Goal: Transaction & Acquisition: Purchase product/service

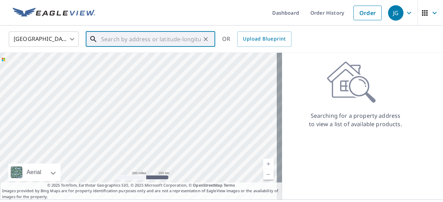
click at [145, 37] on input "text" at bounding box center [151, 39] width 100 height 20
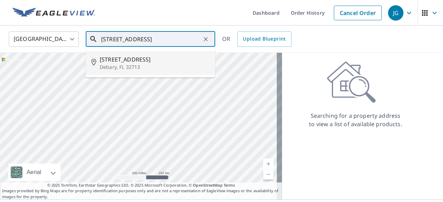
click at [106, 63] on span "[STREET_ADDRESS]" at bounding box center [155, 59] width 110 height 8
type input "[STREET_ADDRESS]"
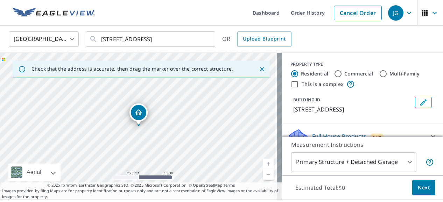
click at [263, 164] on link "Current Level 17, Zoom In" at bounding box center [268, 164] width 11 height 11
click at [263, 164] on link "Current Level 18, Zoom In" at bounding box center [268, 164] width 11 height 11
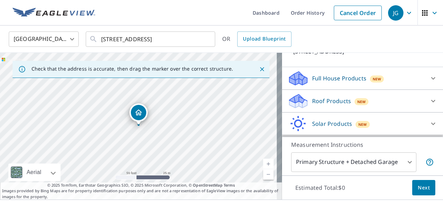
scroll to position [56, 0]
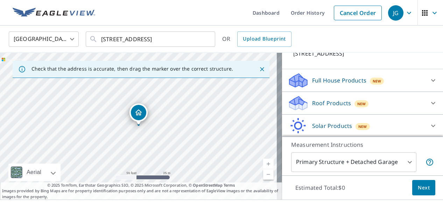
click at [298, 99] on icon at bounding box center [298, 103] width 21 height 16
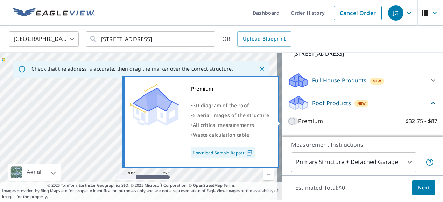
click at [288, 121] on input "Premium $32.75 - $87" at bounding box center [293, 121] width 11 height 8
checkbox input "true"
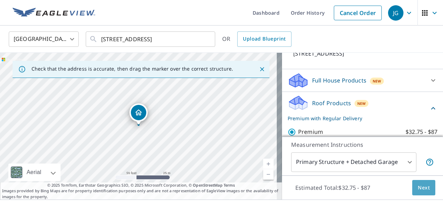
click at [423, 183] on button "Next" at bounding box center [423, 188] width 23 height 16
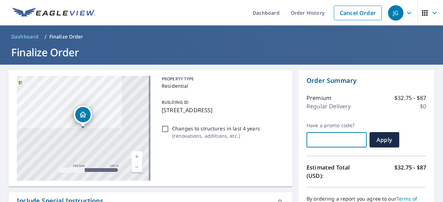
click at [326, 139] on input "text" at bounding box center [337, 140] width 60 height 20
checkbox input "true"
type input "E"
checkbox input "true"
type input "EV"
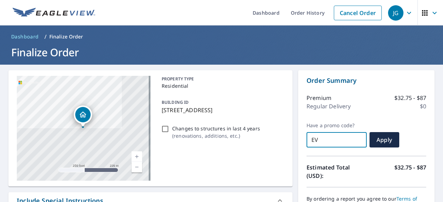
checkbox input "true"
type input "EV2"
checkbox input "true"
type input "EV25"
checkbox input "true"
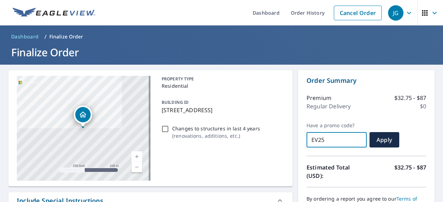
type input "EV25-"
checkbox input "true"
type input "EV25-A"
checkbox input "true"
type input "EV25-AX"
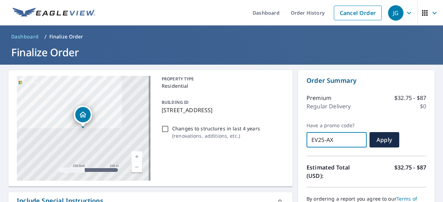
checkbox input "true"
type input "EV25-A"
checkbox input "true"
type input "EV25-AZ"
checkbox input "true"
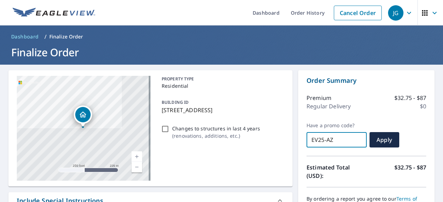
type input "EV25-AZN"
checkbox input "true"
type input "EV25-AZNP"
checkbox input "true"
type input "EV25-AZNP6"
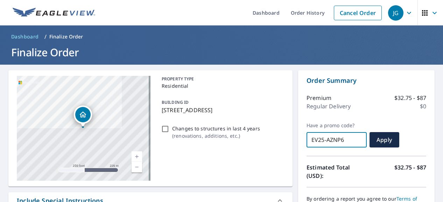
checkbox input "true"
type input "EV25-AZNP6-"
checkbox input "true"
type input "EV25-AZNP6-8"
checkbox input "true"
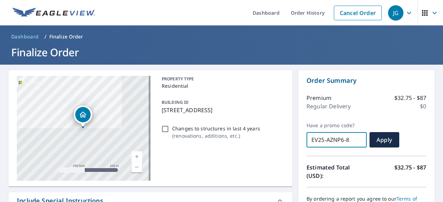
type input "EV25-AZNP6-8Z"
checkbox input "true"
type input "EV25-AZNP6-8ZM"
checkbox input "true"
type input "EV25-AZNP6-8ZMJ"
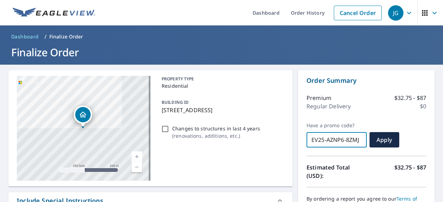
checkbox input "true"
type input "EV25-AZNP6-8ZMJC"
click at [378, 141] on span "Apply" at bounding box center [384, 140] width 19 height 8
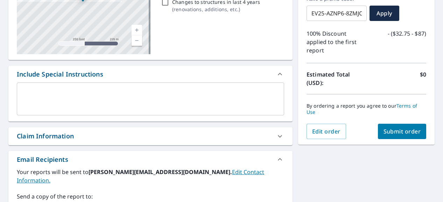
scroll to position [127, 0]
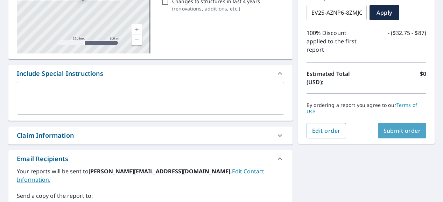
click at [384, 131] on span "Submit order" at bounding box center [402, 131] width 37 height 8
checkbox input "true"
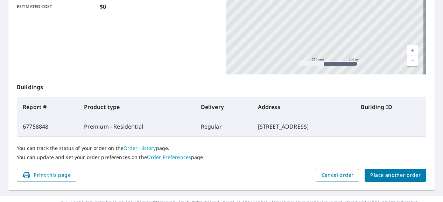
scroll to position [209, 0]
